Goal: Find specific page/section: Find specific page/section

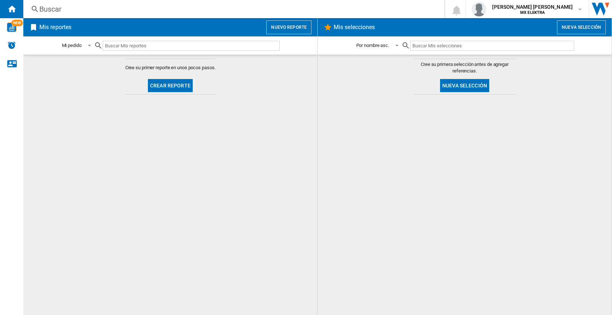
click at [161, 47] on input "text" at bounding box center [191, 46] width 177 height 10
type input "M"
click at [15, 29] on img "WiseCard" at bounding box center [11, 27] width 9 height 9
